Goal: Information Seeking & Learning: Understand process/instructions

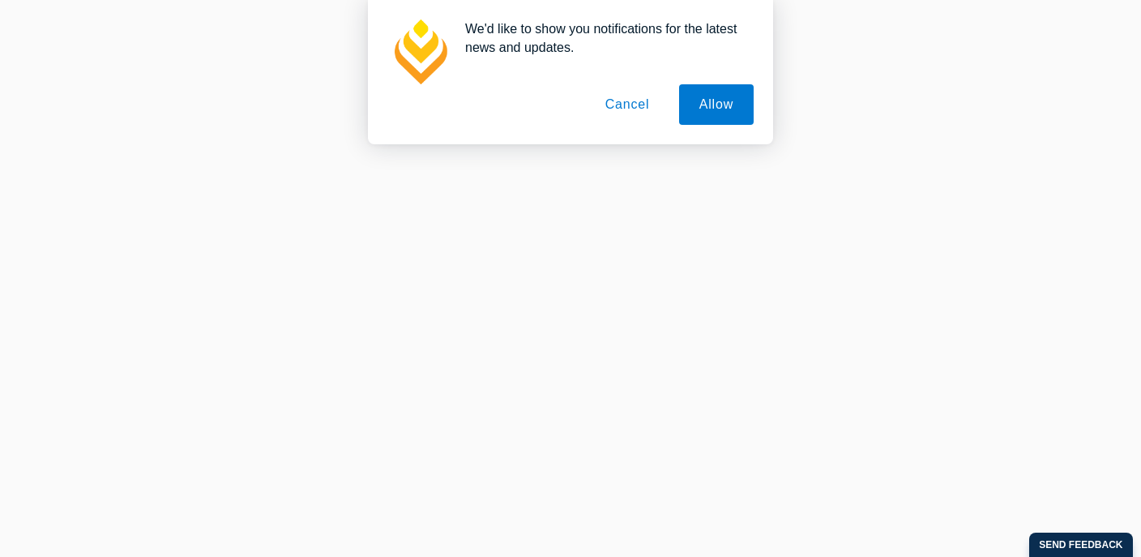
scroll to position [41, 0]
click at [615, 112] on button "Cancel" at bounding box center [627, 104] width 85 height 41
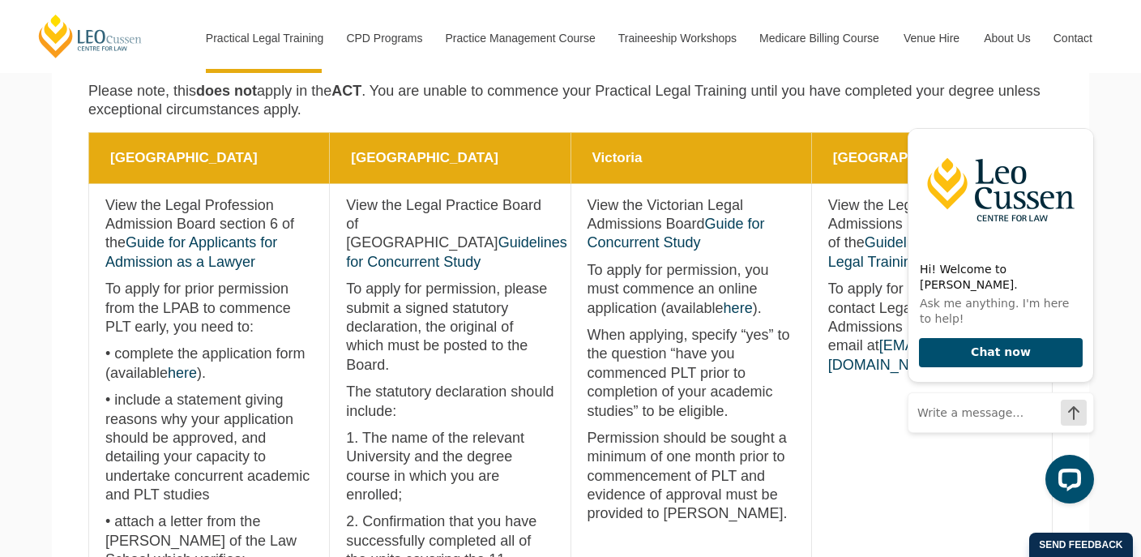
scroll to position [723, 0]
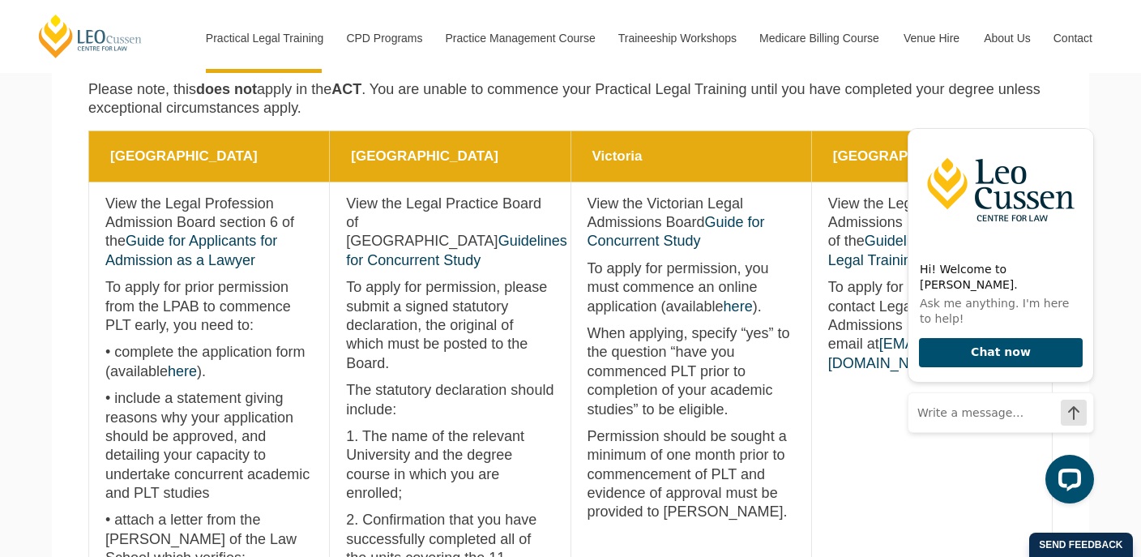
click at [412, 439] on p "1. The name of the relevant University and the degree course in which you are e…" at bounding box center [449, 465] width 207 height 76
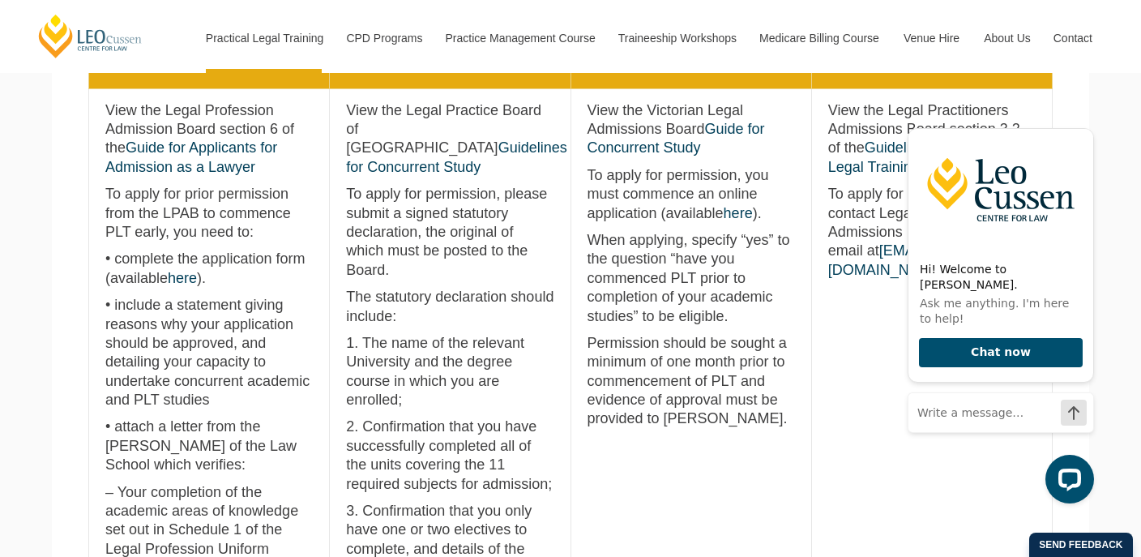
scroll to position [820, 0]
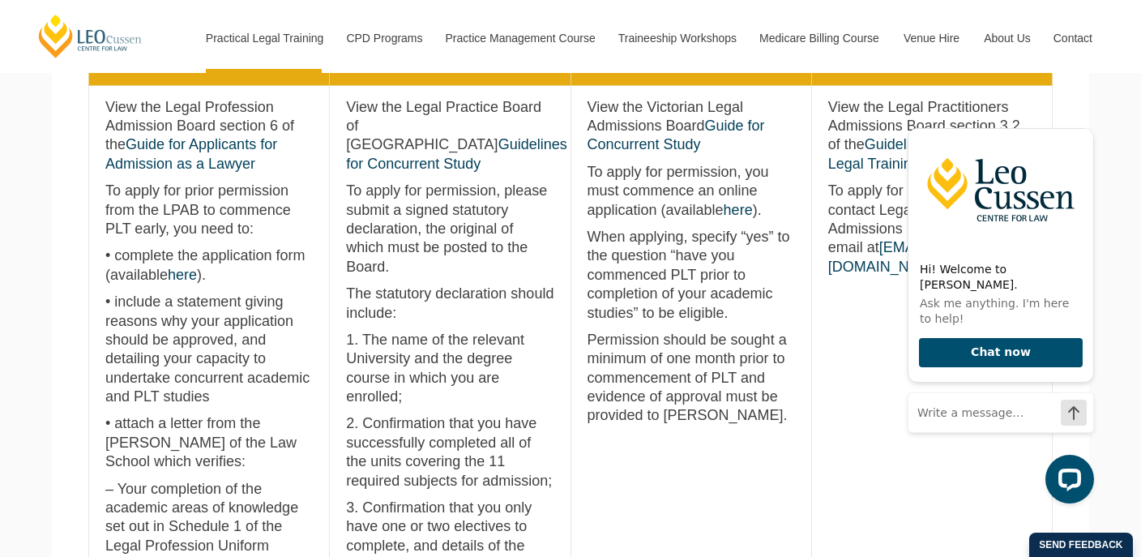
click at [237, 220] on p "To apply for prior permission from the LPAB to commence PLT early, you need to:" at bounding box center [208, 209] width 207 height 57
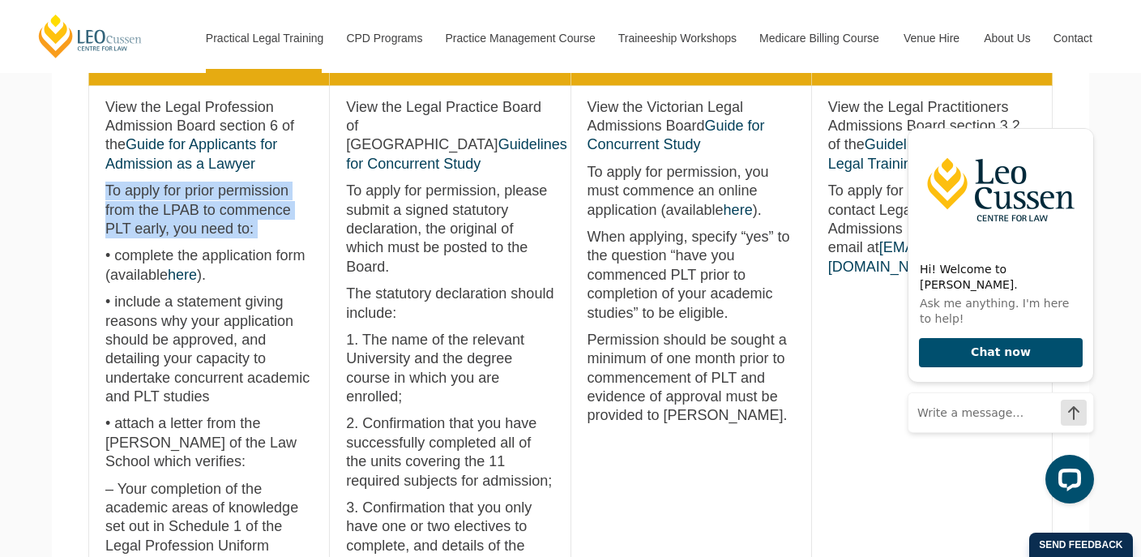
click at [238, 299] on p "• include a statement giving reasons why your application should be approved, a…" at bounding box center [208, 348] width 207 height 113
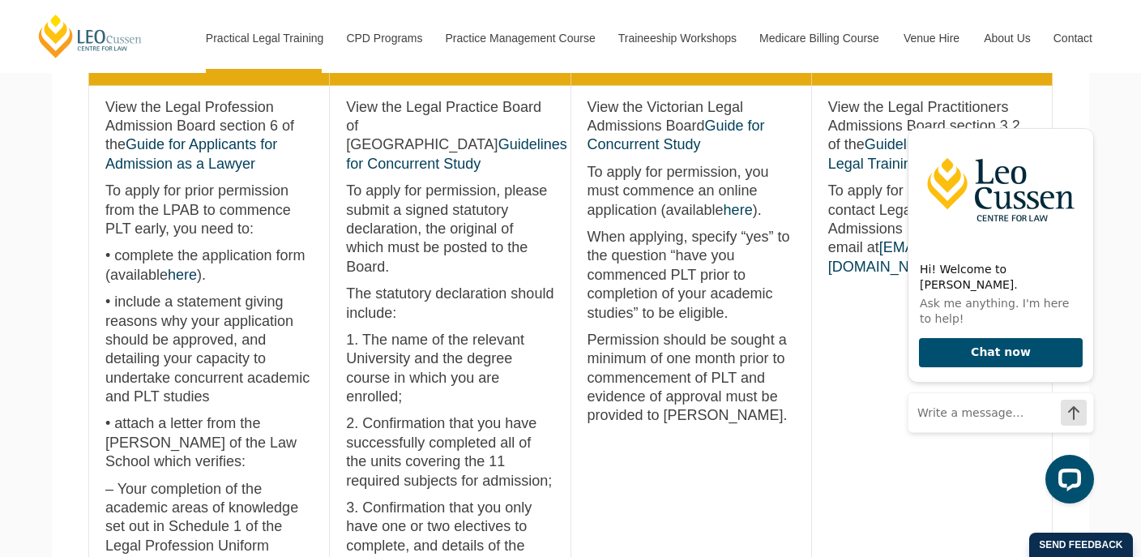
click at [238, 299] on p "• include a statement giving reasons why your application should be approved, a…" at bounding box center [208, 348] width 207 height 113
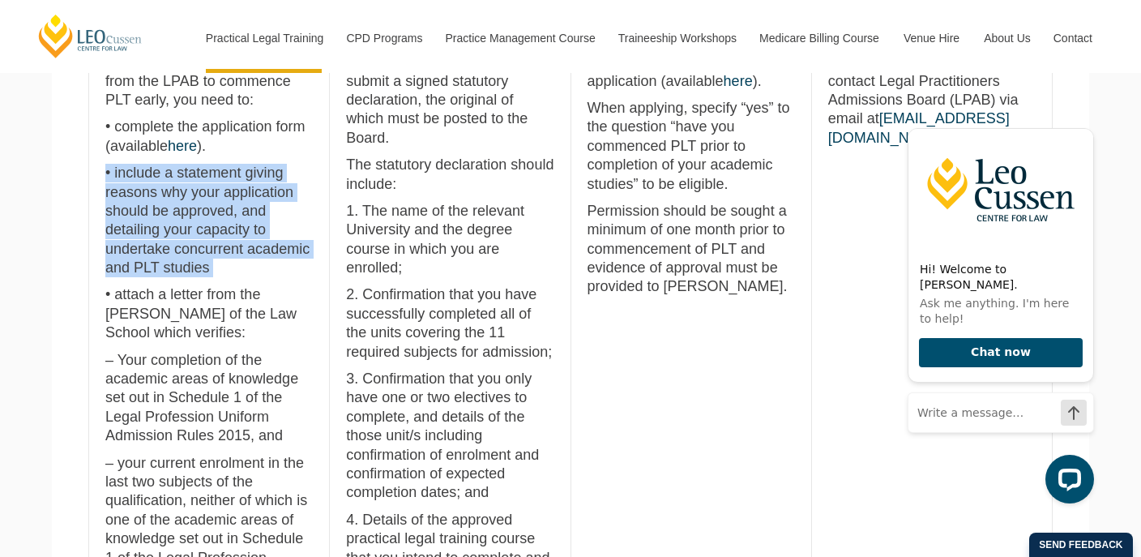
scroll to position [947, 0]
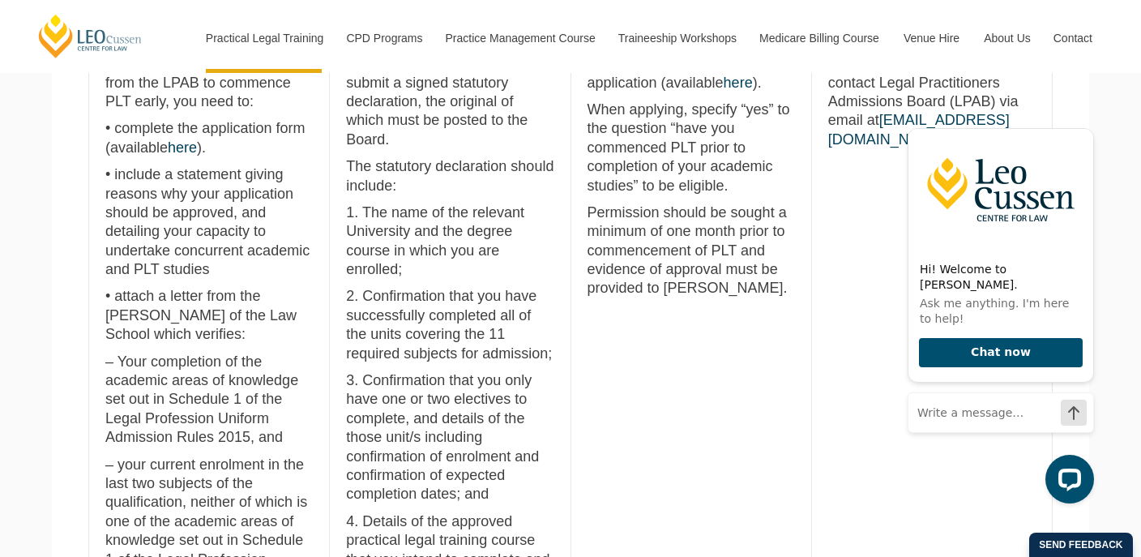
click at [129, 146] on p "• complete the application form (available here )." at bounding box center [208, 138] width 207 height 38
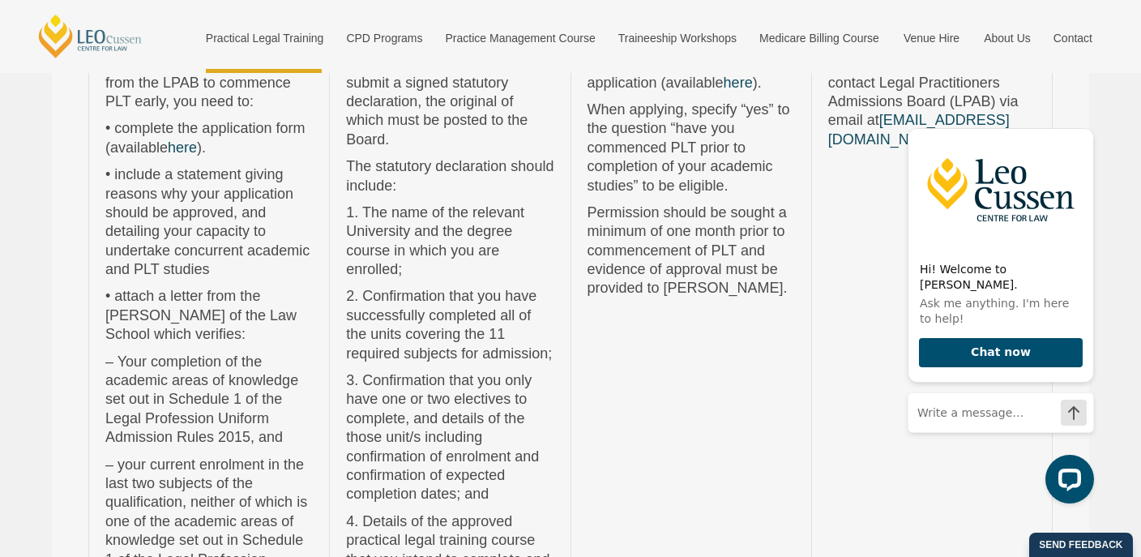
click at [130, 147] on div "Enrol in PLT Before You Finish Uni We offer multiple intakes and study modes to…" at bounding box center [570, 278] width 1141 height 557
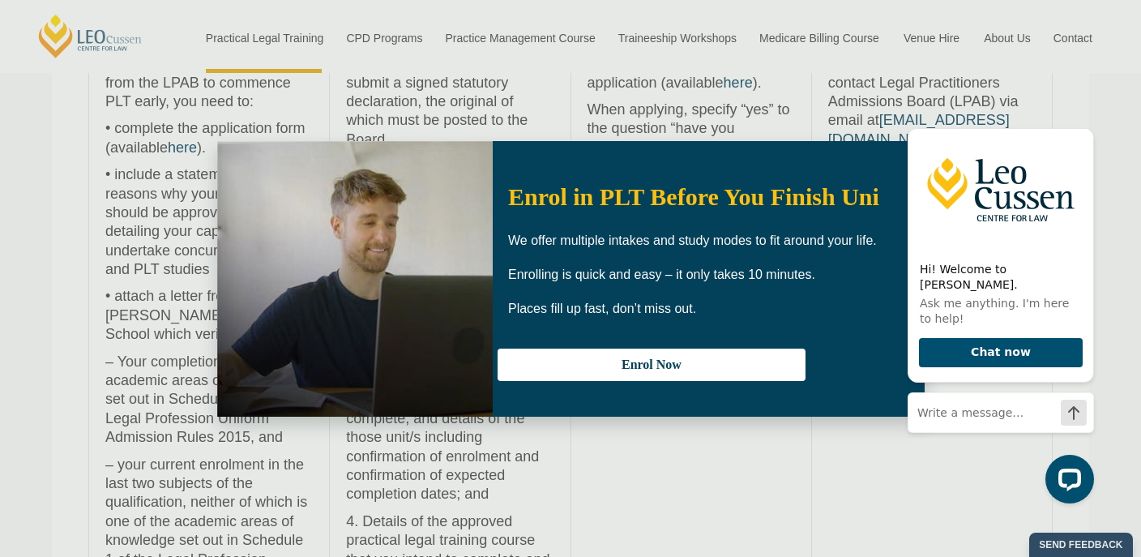
click at [130, 147] on div "Enrol in PLT Before You Finish Uni We offer multiple intakes and study modes to…" at bounding box center [570, 278] width 1141 height 557
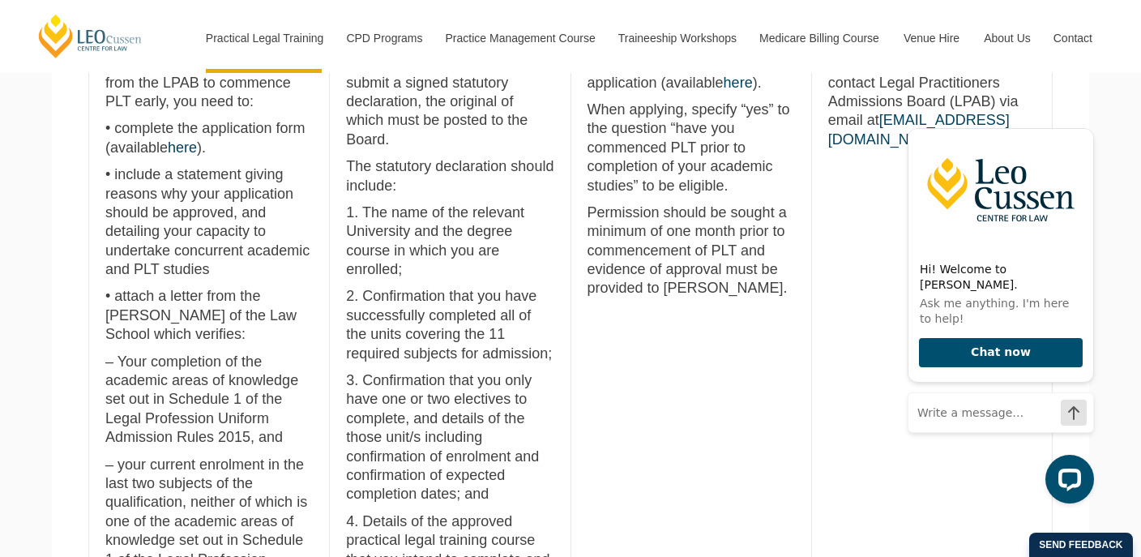
click at [151, 148] on p "• complete the application form (available here )." at bounding box center [208, 138] width 207 height 38
click at [185, 148] on link "here" at bounding box center [182, 147] width 29 height 16
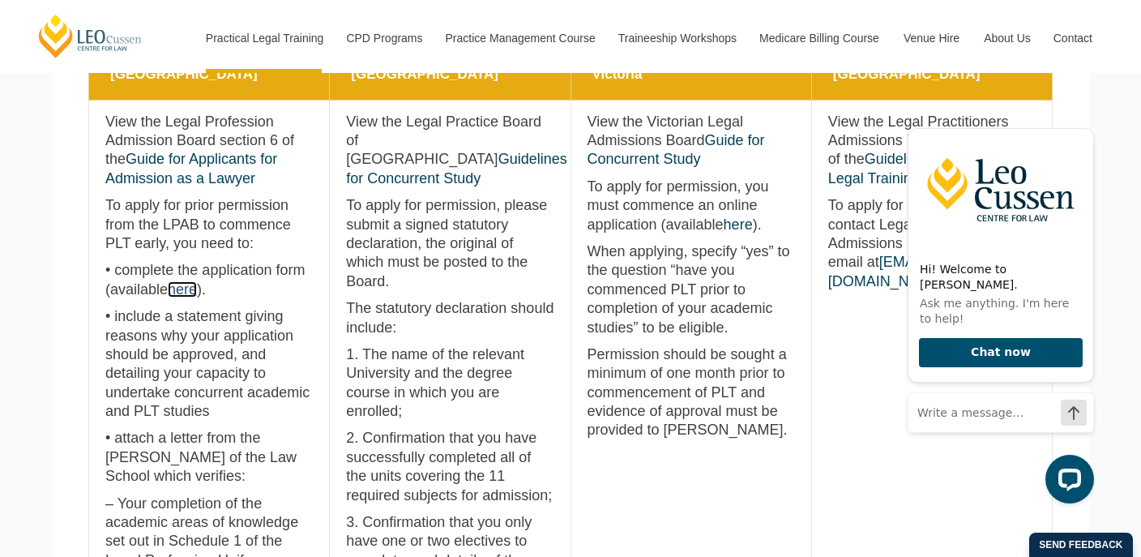
scroll to position [809, 0]
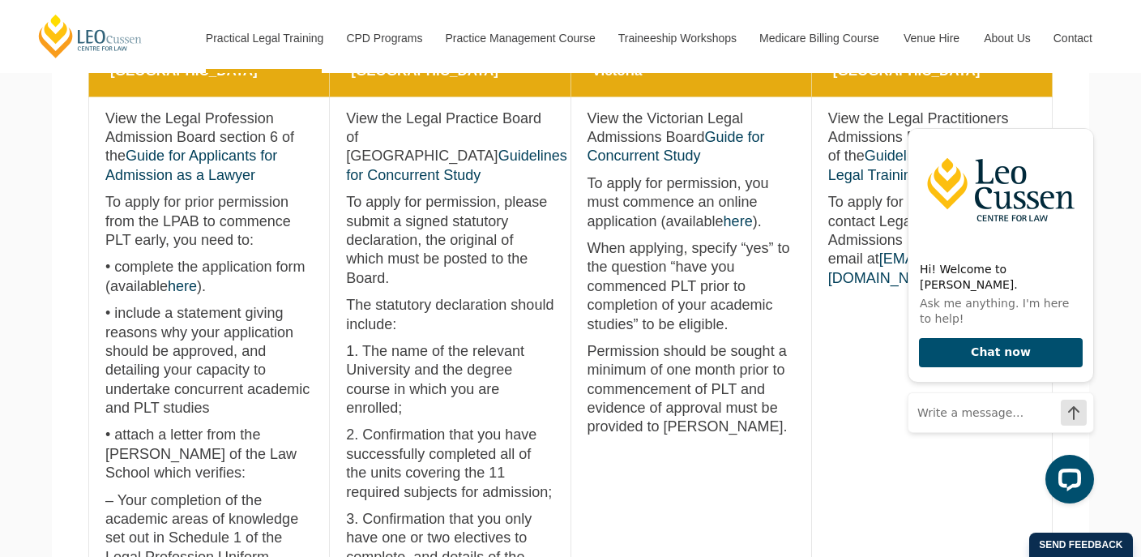
click at [624, 224] on p "To apply for permission, you must commence an online application (available her…" at bounding box center [690, 202] width 207 height 57
click at [627, 198] on p "To apply for permission, you must commence an online application (available her…" at bounding box center [690, 202] width 207 height 57
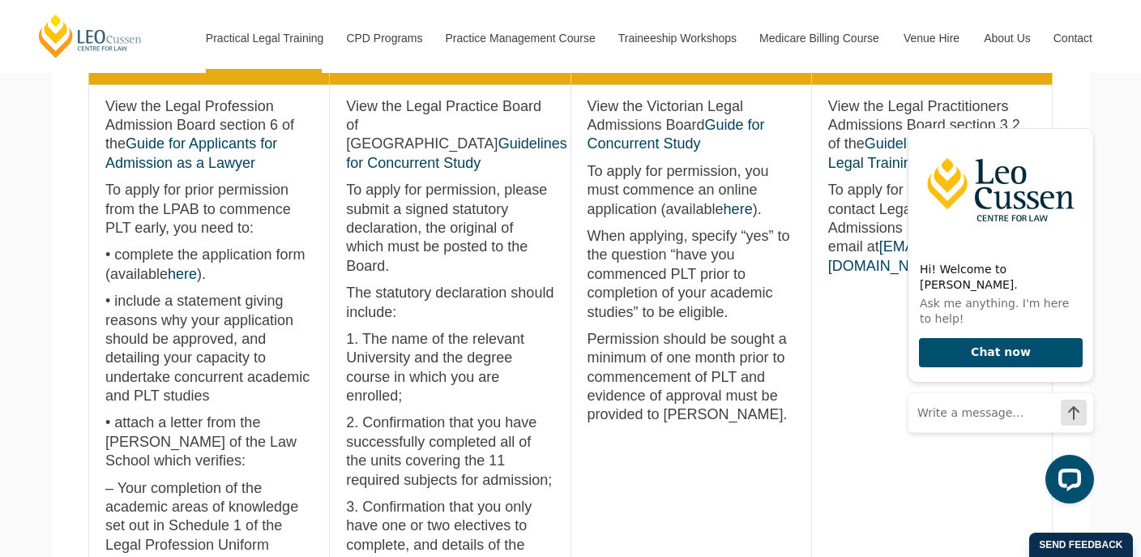
scroll to position [826, 0]
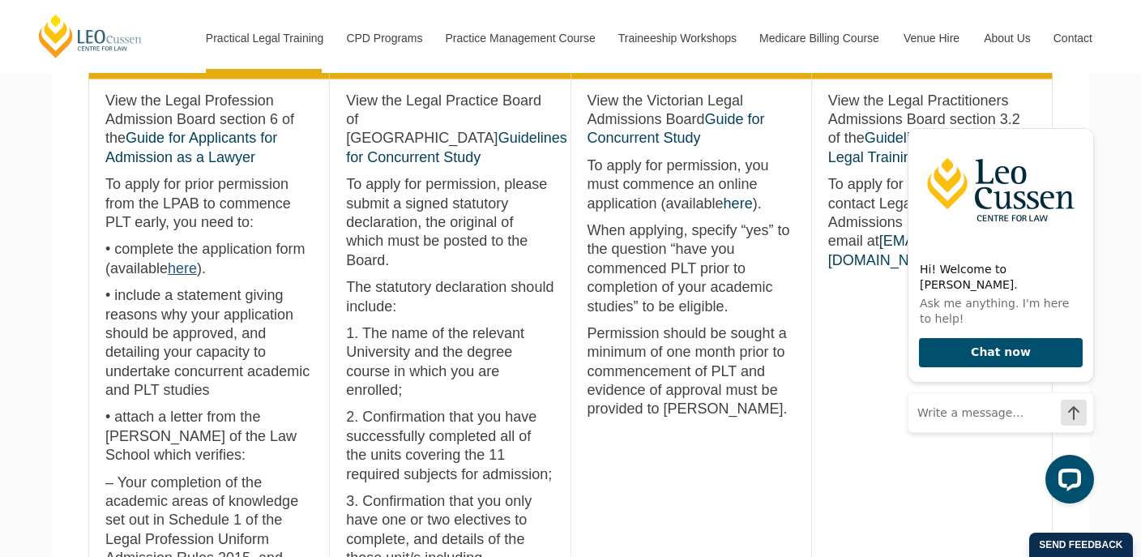
click at [178, 271] on link "here" at bounding box center [182, 268] width 29 height 16
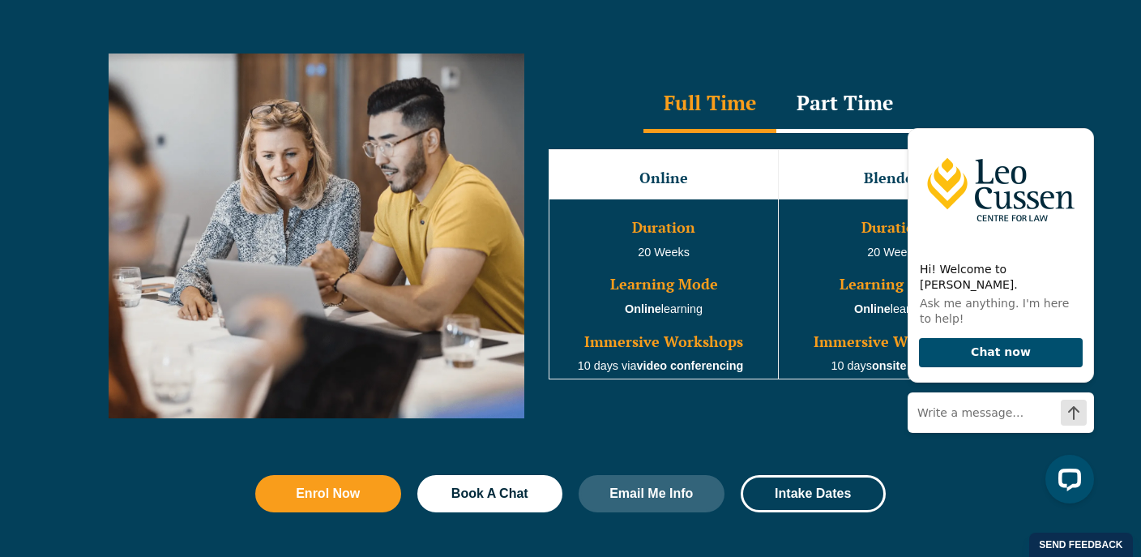
click at [958, 104] on div "Full Time Part Time" at bounding box center [778, 104] width 492 height 57
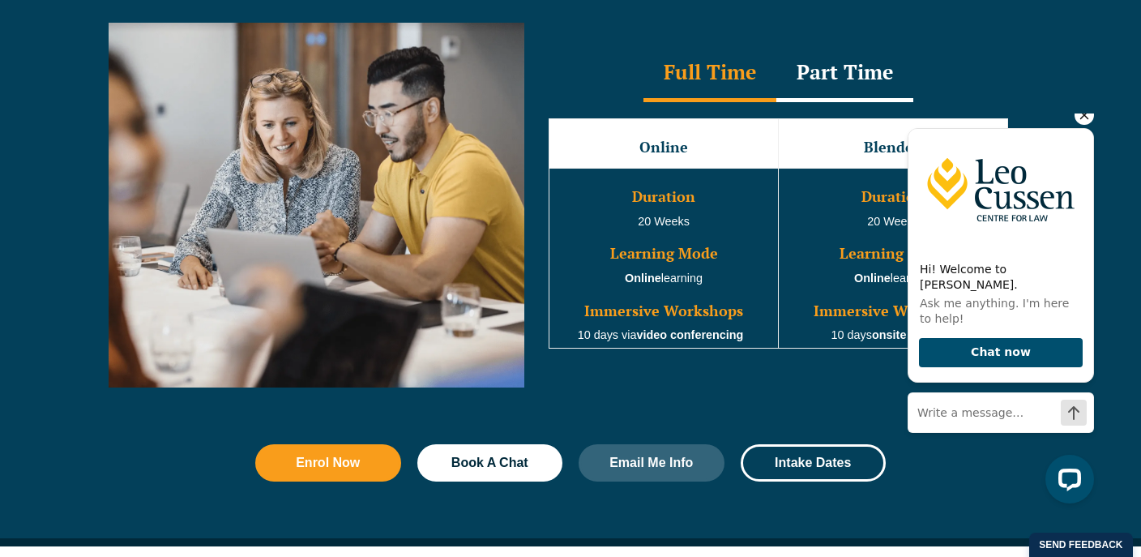
click at [1086, 120] on icon "Hide greeting" at bounding box center [1084, 115] width 9 height 9
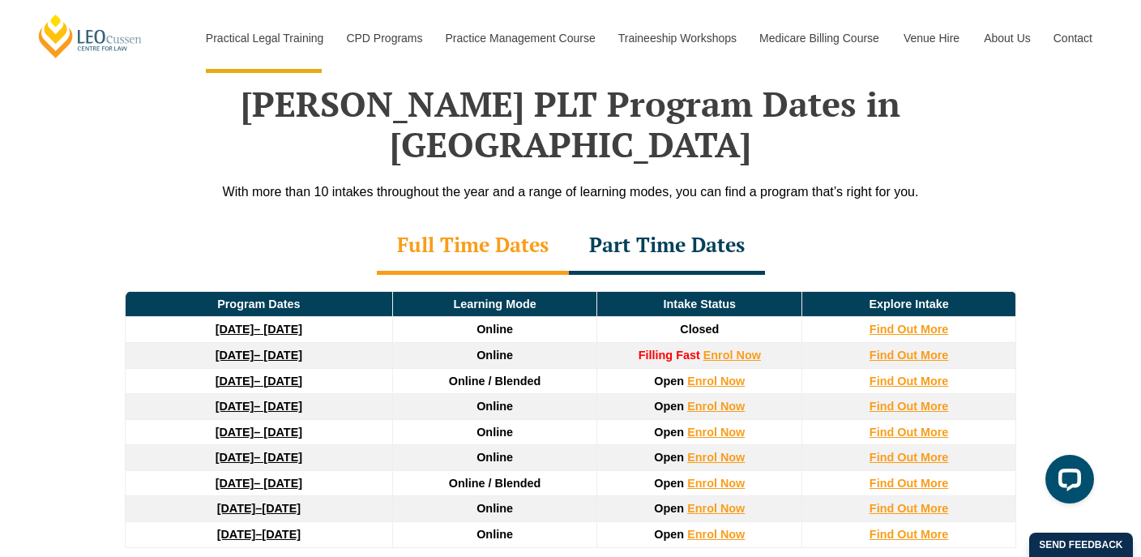
scroll to position [2106, 0]
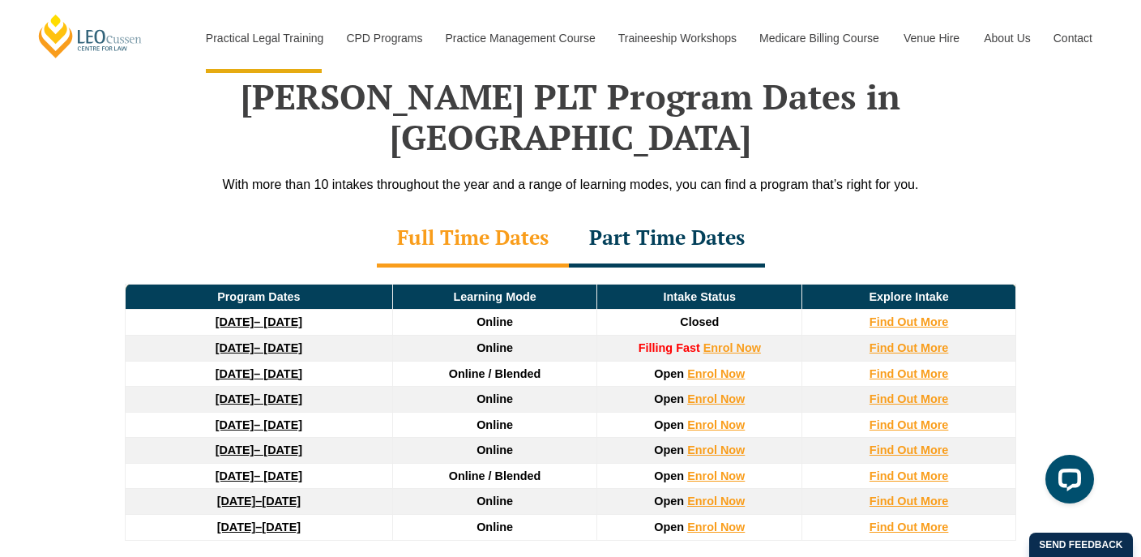
click at [504, 315] on span "Online" at bounding box center [494, 321] width 36 height 13
click at [505, 309] on td "Online" at bounding box center [494, 322] width 205 height 26
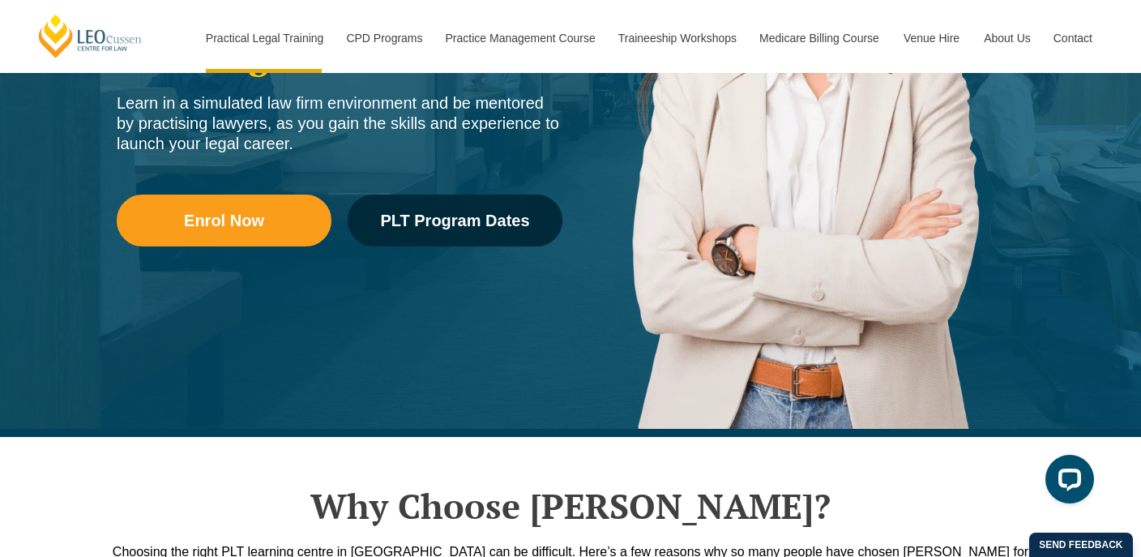
scroll to position [267, 0]
